Goal: Check status: Check status

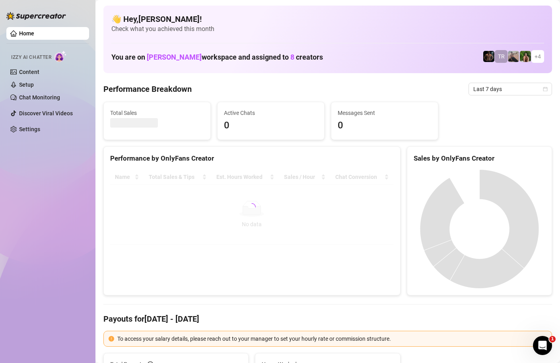
click at [255, 7] on div "👋 Hey, [PERSON_NAME] ! Check what you achieved this month You are on [PERSON_NA…" at bounding box center [327, 40] width 449 height 68
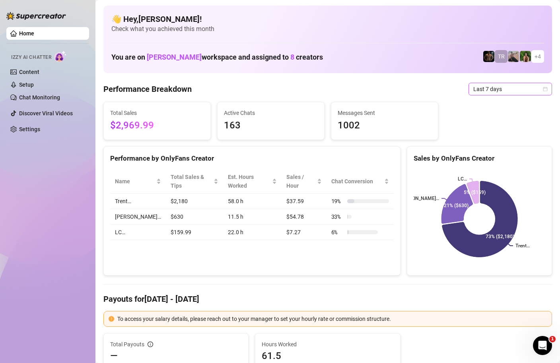
click at [547, 89] on icon "calendar" at bounding box center [545, 89] width 5 height 5
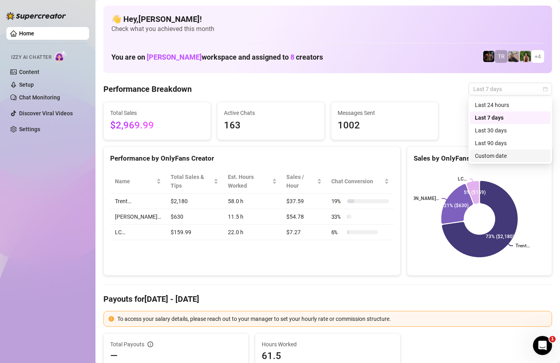
click at [494, 159] on div "Custom date" at bounding box center [510, 156] width 71 height 9
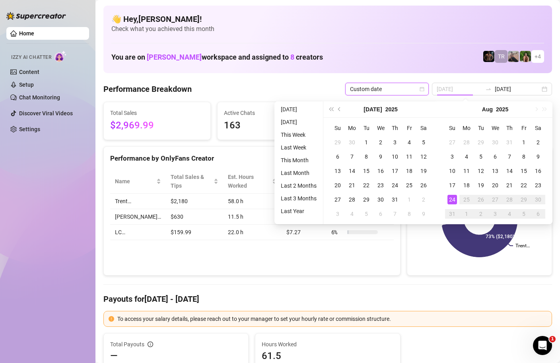
click at [454, 198] on div "24" at bounding box center [453, 200] width 10 height 10
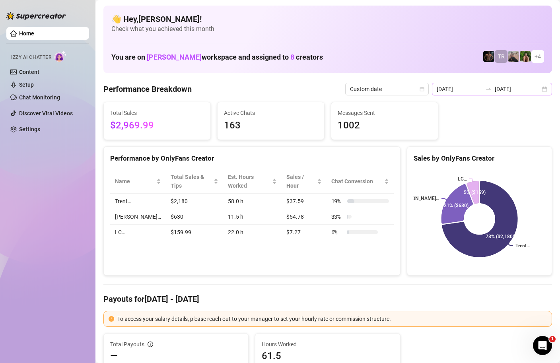
click at [546, 92] on div "[DATE] [DATE]" at bounding box center [492, 89] width 120 height 13
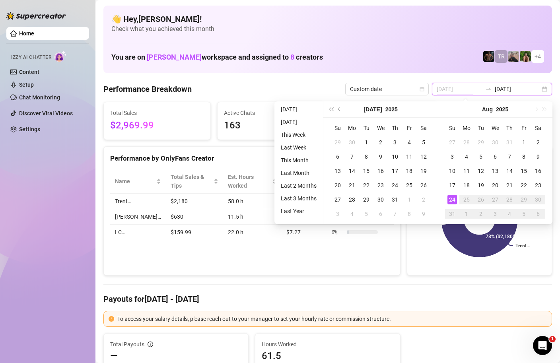
type input "[DATE]"
click at [452, 203] on div "24" at bounding box center [453, 200] width 10 height 10
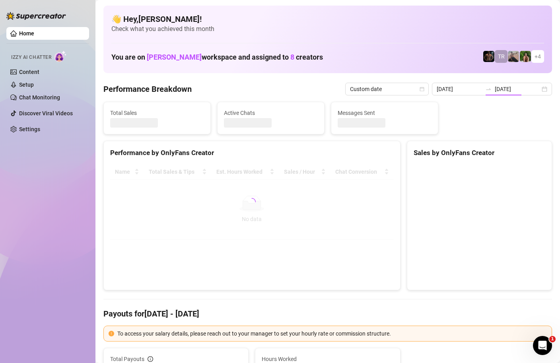
type input "[DATE]"
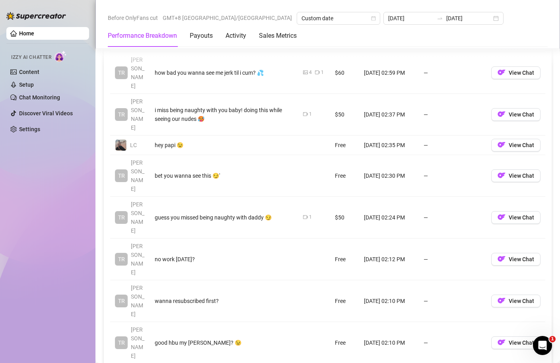
scroll to position [818, 0]
